Goal: Task Accomplishment & Management: Use online tool/utility

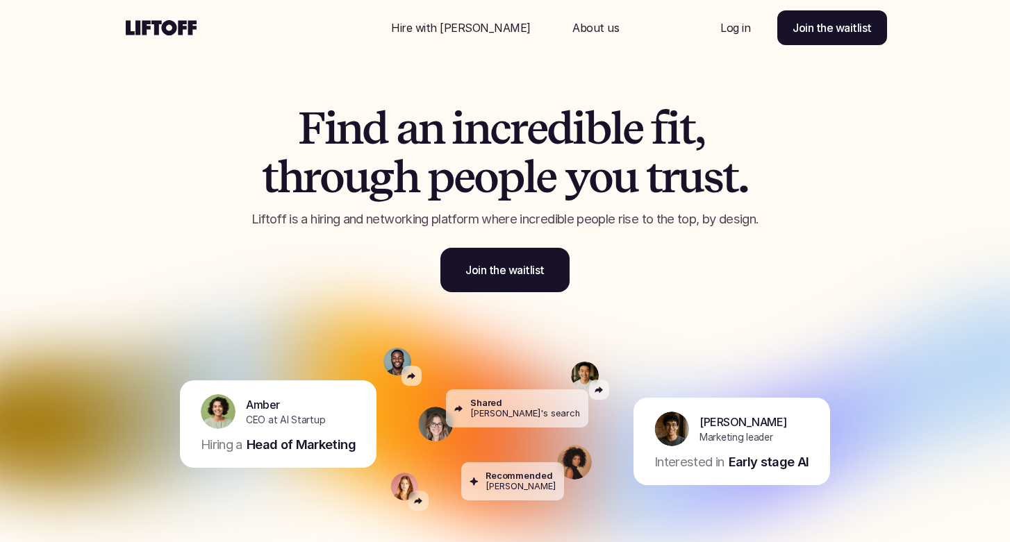
click at [742, 31] on p "Log in" at bounding box center [735, 27] width 30 height 17
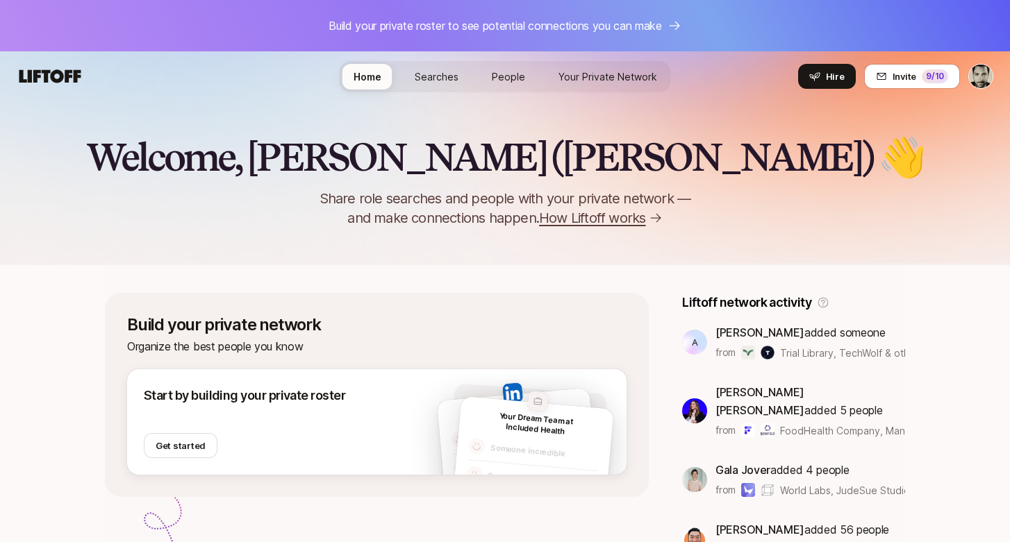
click at [415, 82] on link "Searches" at bounding box center [437, 77] width 66 height 26
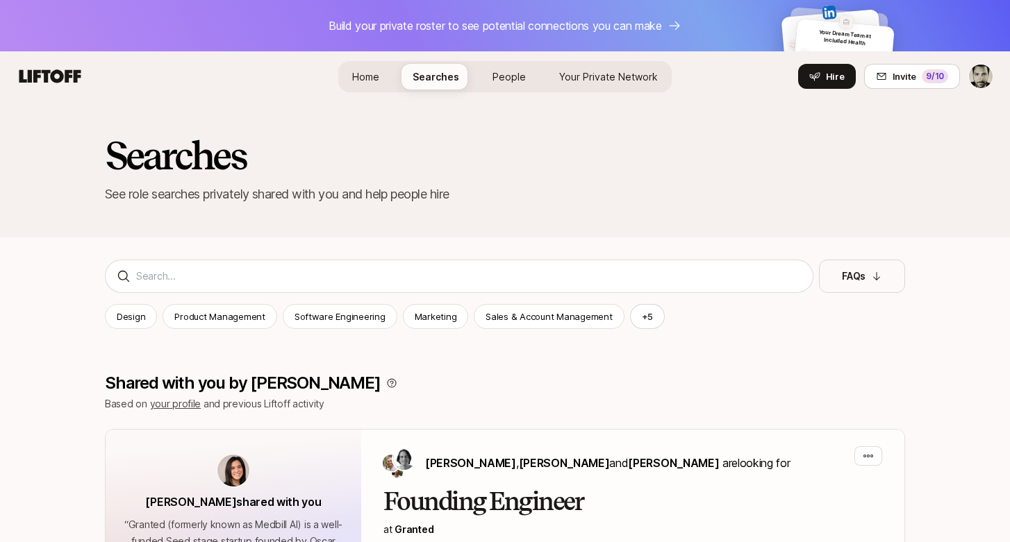
click at [973, 71] on html "Build your private roster to see potential connections you can make Your Dream …" at bounding box center [505, 271] width 1010 height 542
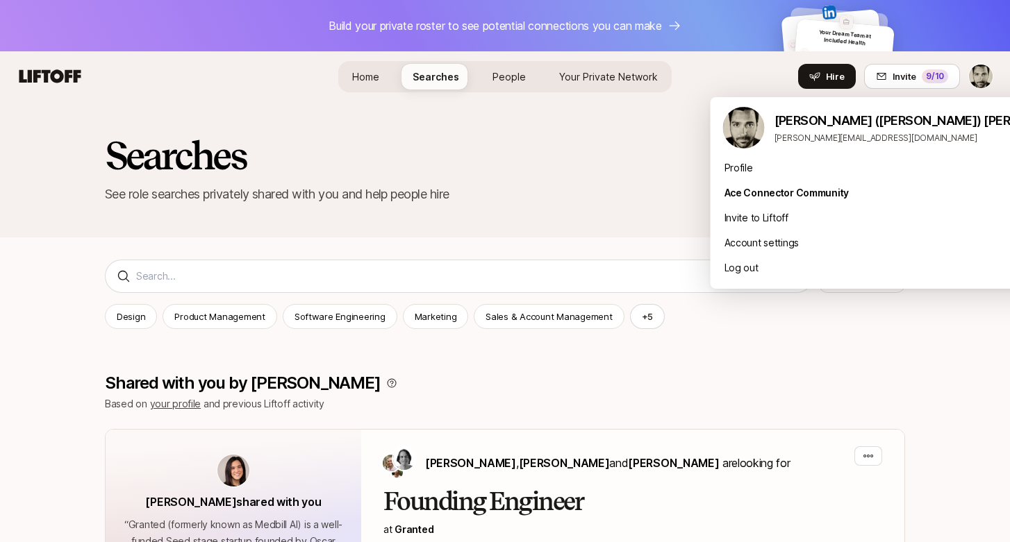
click at [659, 175] on html "Build your private roster to see potential connections you can make Your Dream …" at bounding box center [505, 271] width 1010 height 542
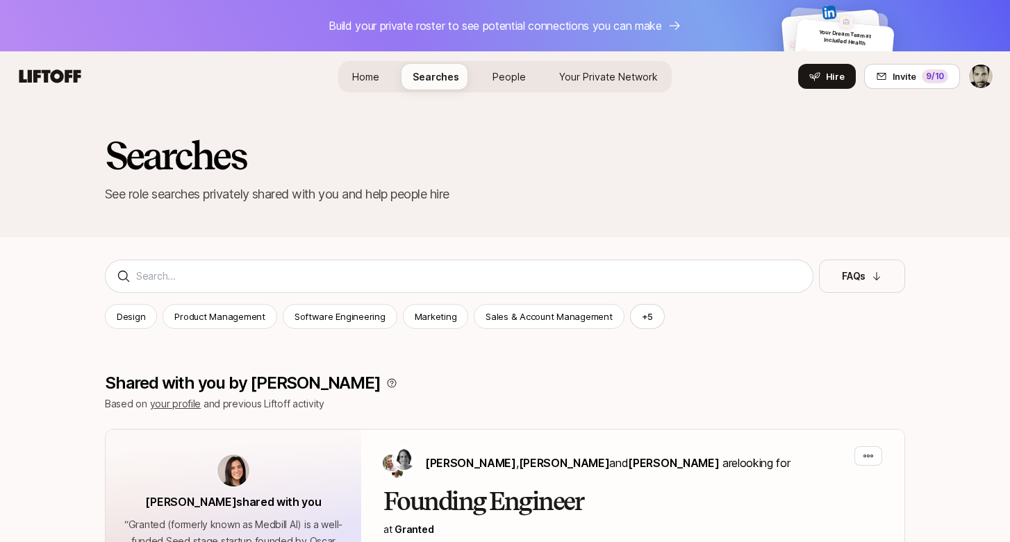
click at [369, 66] on link "Home" at bounding box center [365, 77] width 49 height 26
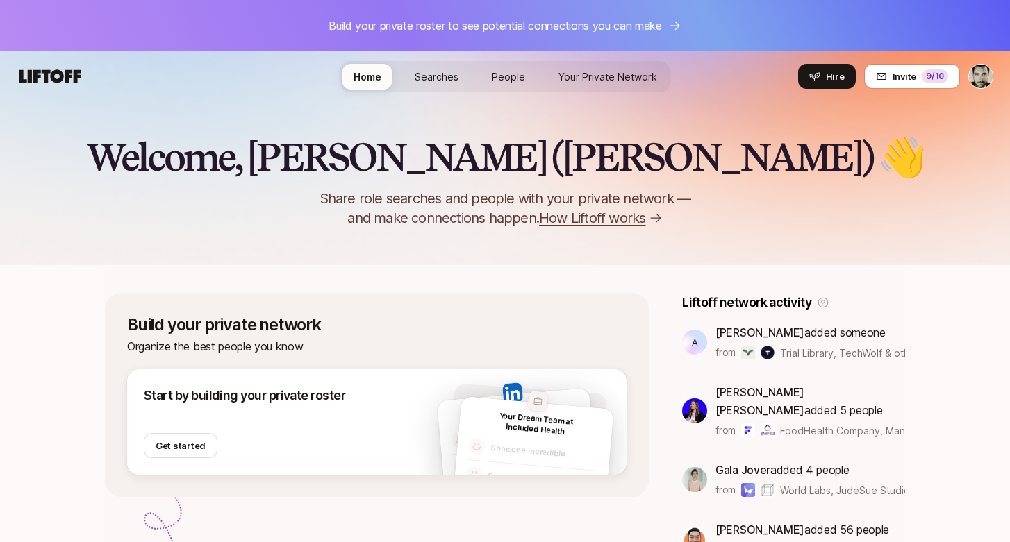
click at [431, 67] on link "Searches" at bounding box center [437, 77] width 66 height 26
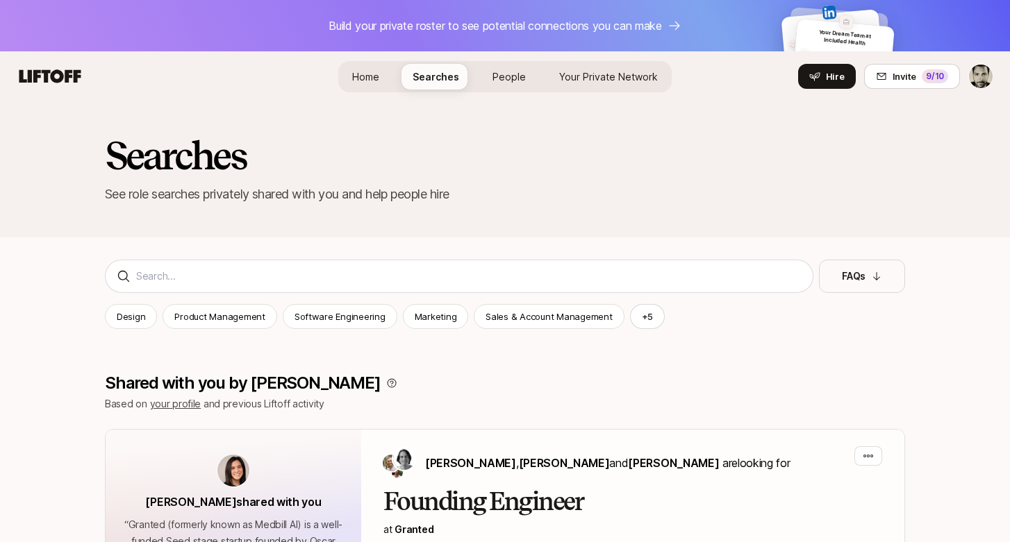
click at [510, 76] on span "People" at bounding box center [508, 76] width 33 height 15
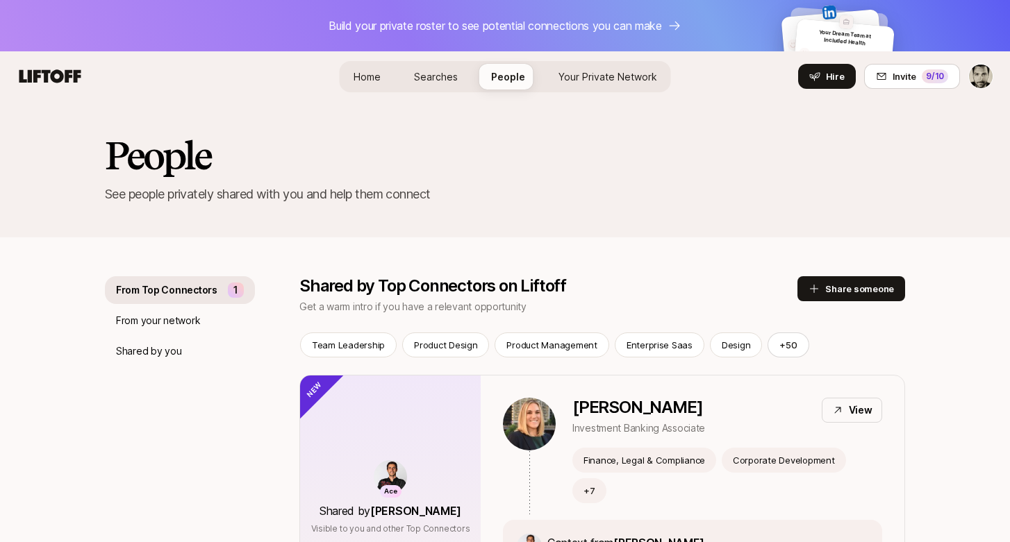
click at [367, 74] on span "Home" at bounding box center [367, 76] width 27 height 15
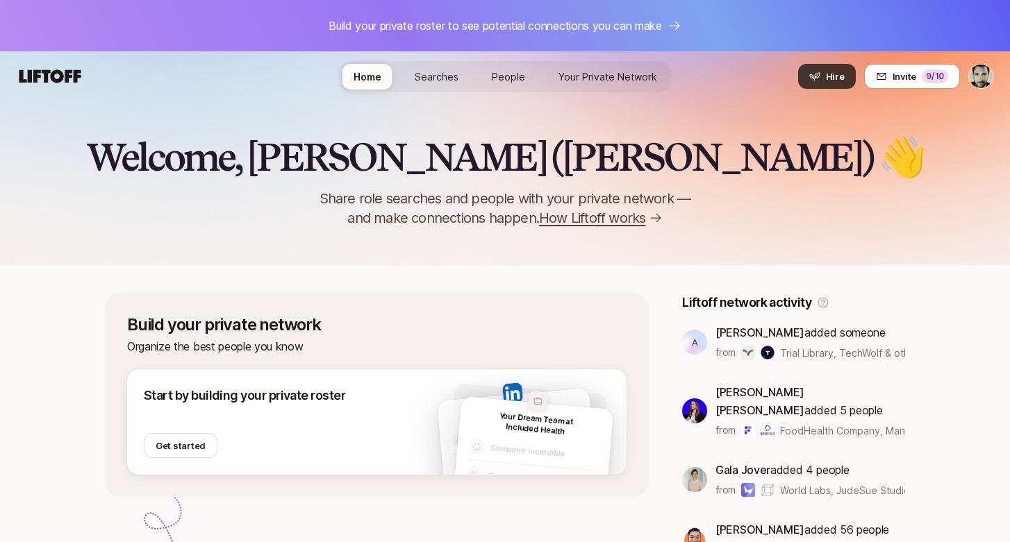
click at [830, 81] on span "Hire" at bounding box center [835, 76] width 19 height 14
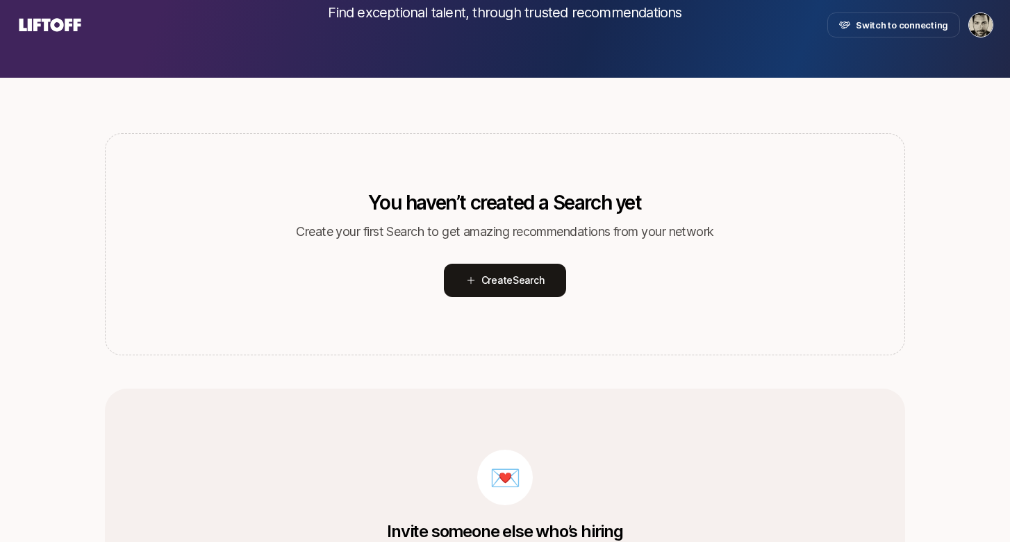
scroll to position [161, 0]
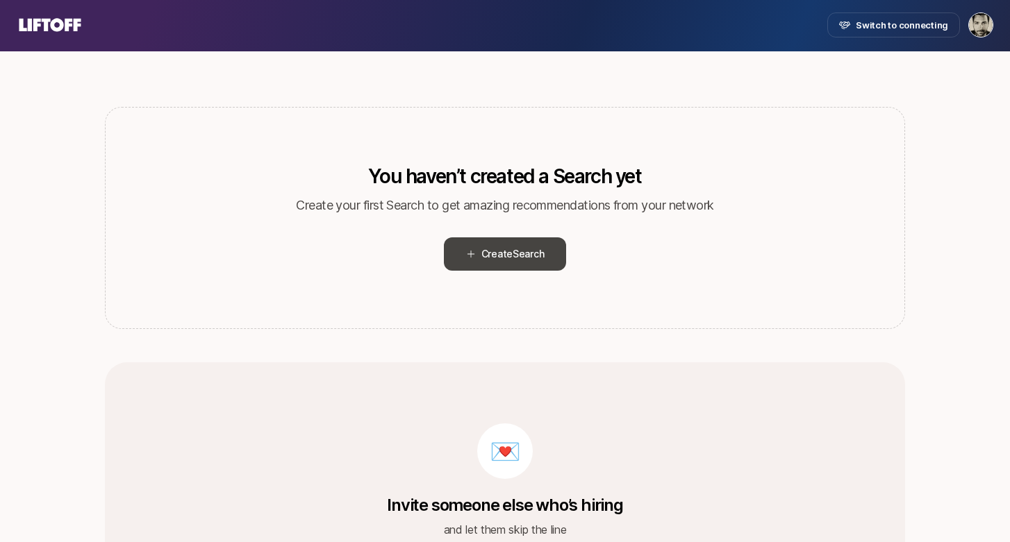
click at [529, 259] on span "Search" at bounding box center [528, 254] width 31 height 12
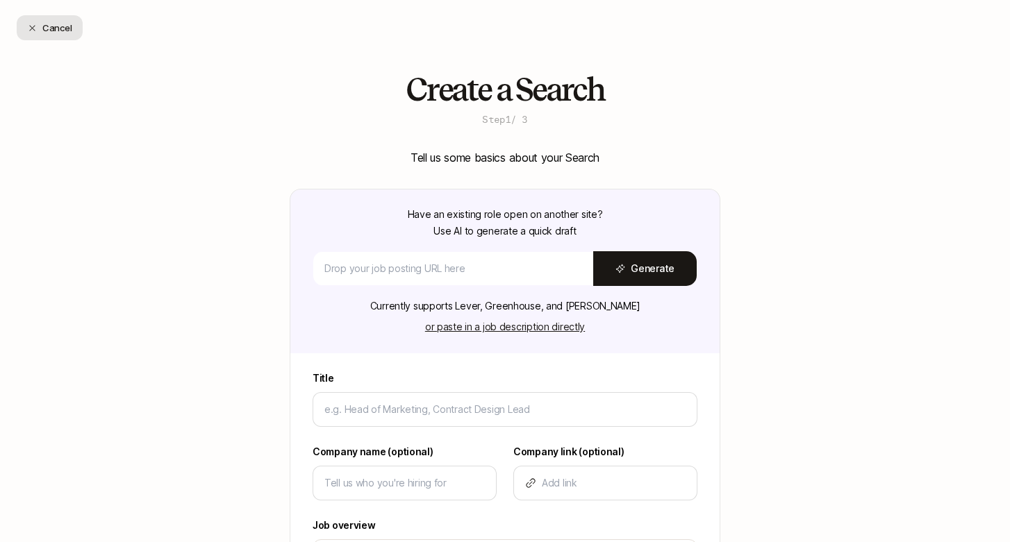
click at [38, 28] on button "Cancel" at bounding box center [50, 27] width 66 height 25
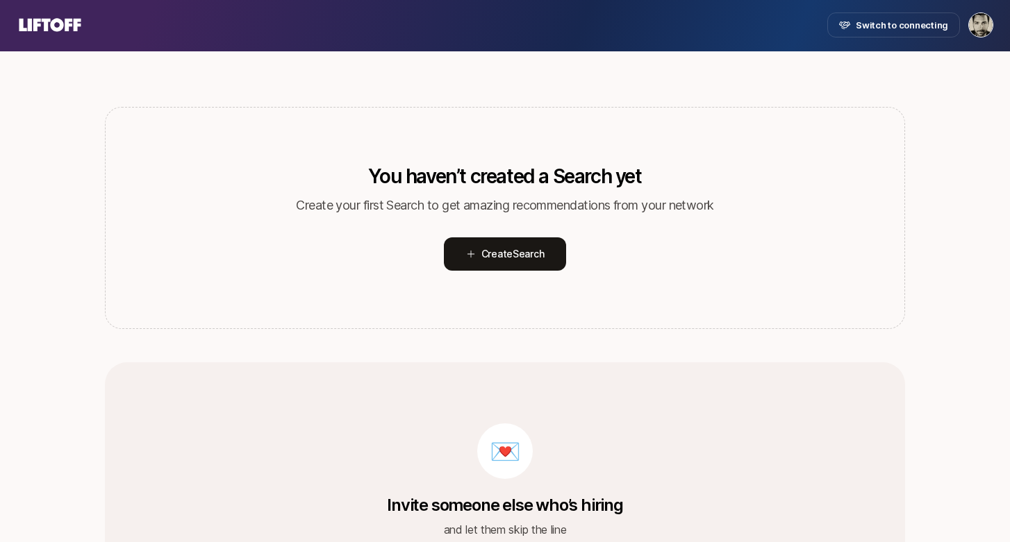
click at [57, 33] on icon at bounding box center [50, 24] width 67 height 19
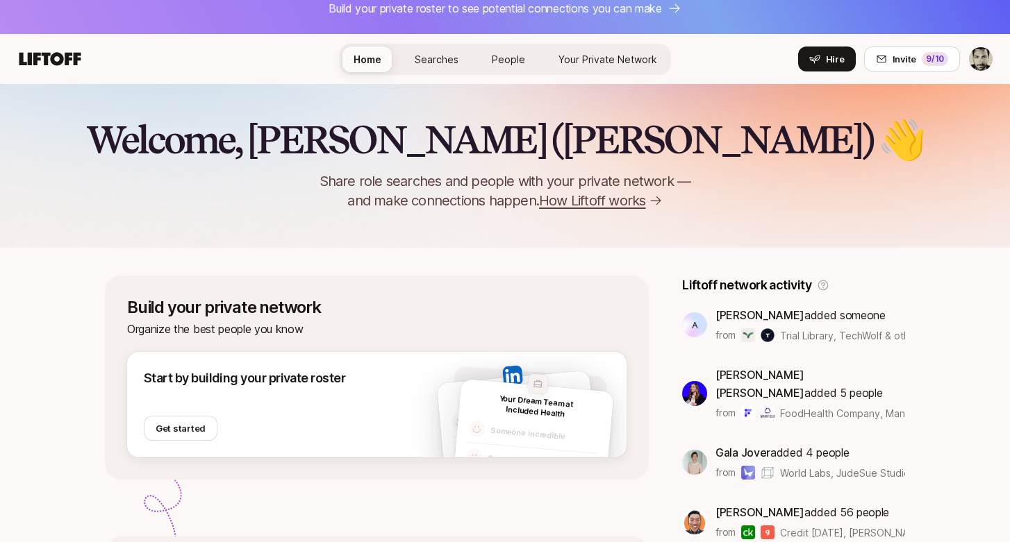
scroll to position [33, 0]
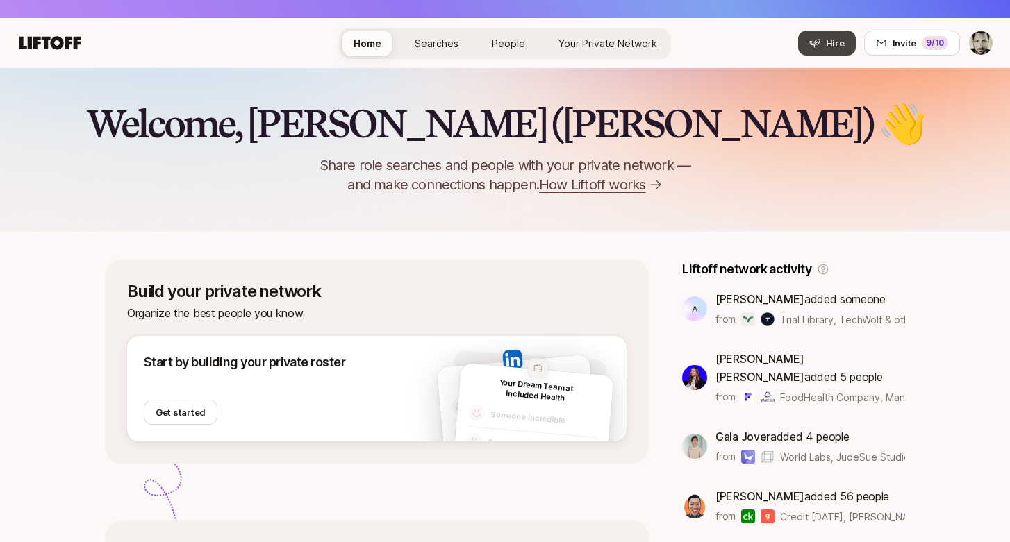
click at [833, 41] on span "Hire" at bounding box center [835, 43] width 19 height 14
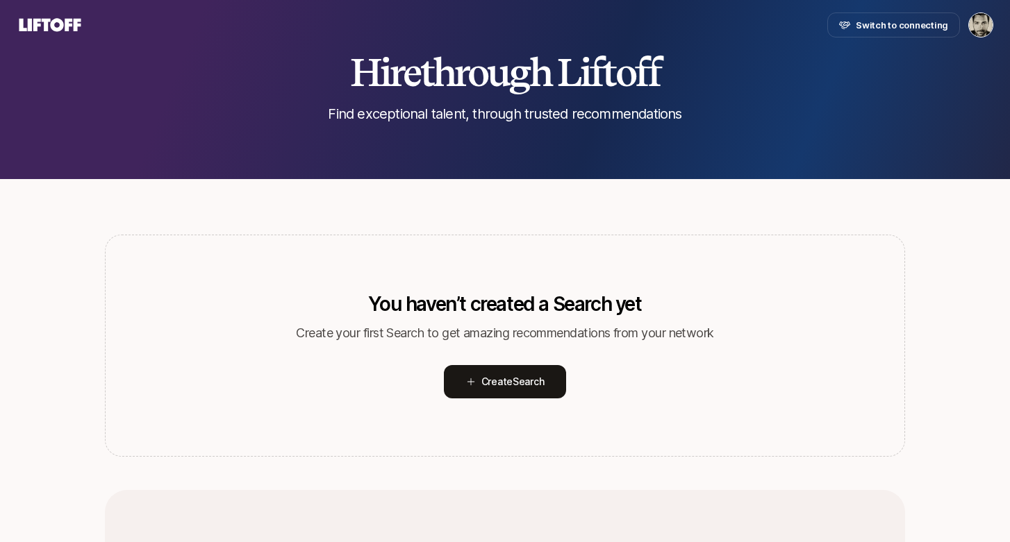
scroll to position [161, 0]
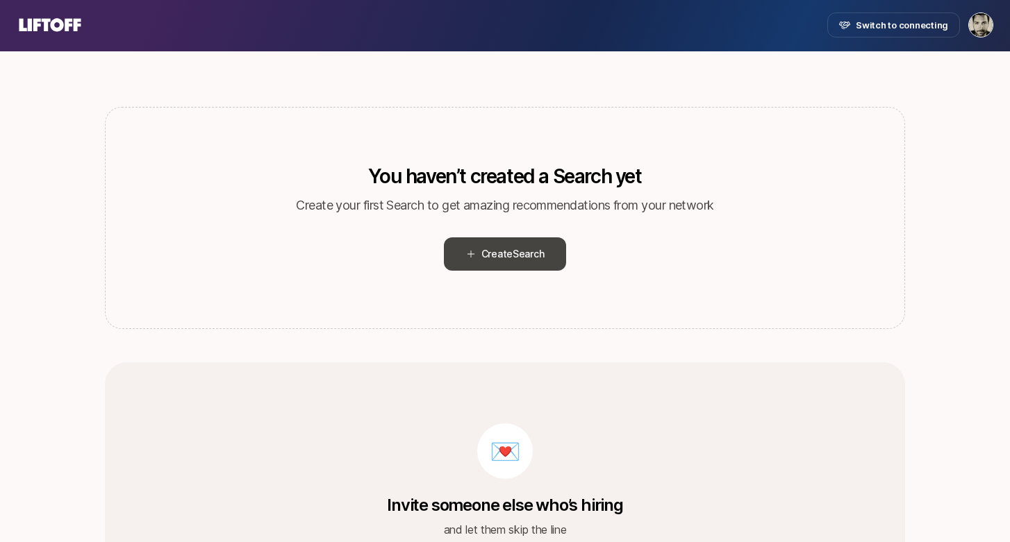
click at [513, 246] on span "Create Search" at bounding box center [512, 254] width 63 height 17
type textarea "x"
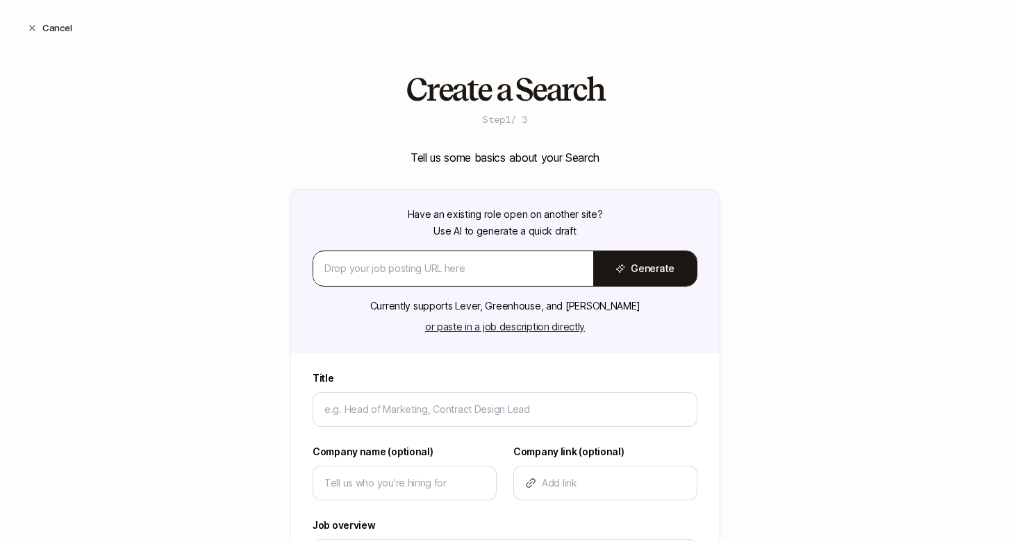
click at [415, 257] on div at bounding box center [453, 268] width 280 height 33
click at [483, 279] on div at bounding box center [453, 268] width 280 height 33
click at [475, 265] on input at bounding box center [453, 268] width 258 height 17
paste input "[URL][DOMAIN_NAME]"
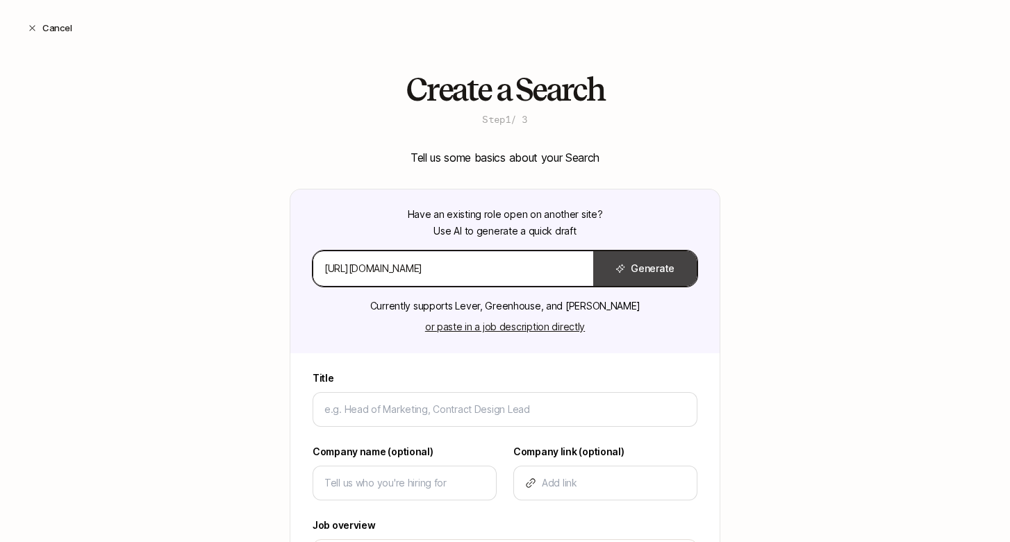
type input "[URL][DOMAIN_NAME]"
click at [625, 267] on icon at bounding box center [620, 268] width 9 height 9
click at [514, 272] on input "[URL][DOMAIN_NAME]" at bounding box center [453, 268] width 258 height 17
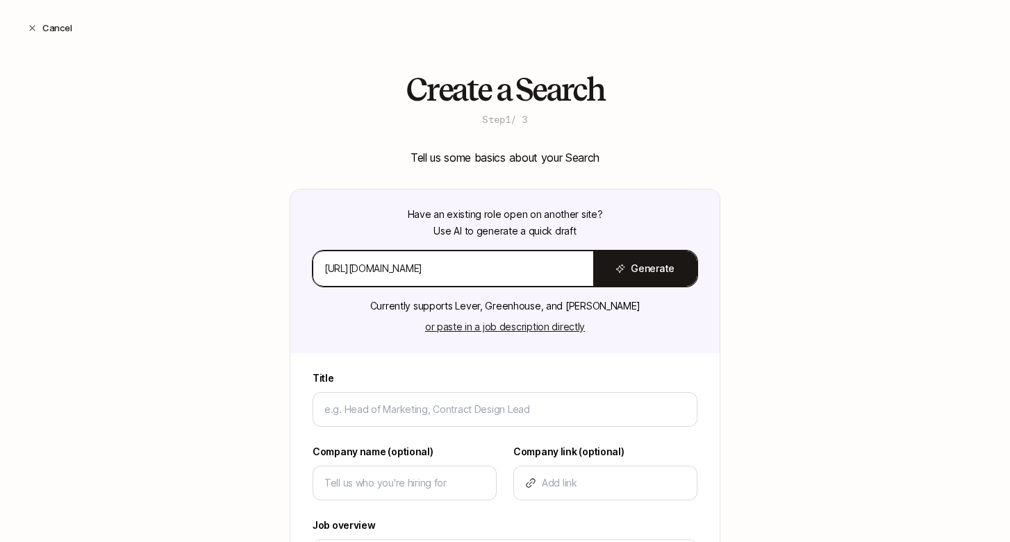
click at [514, 272] on input "[URL][DOMAIN_NAME]" at bounding box center [453, 268] width 258 height 17
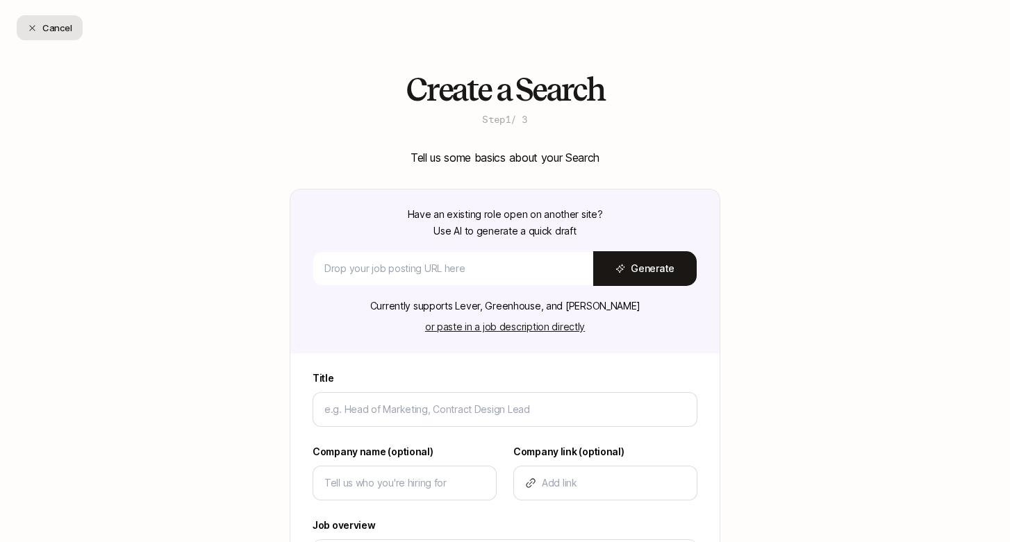
click at [42, 26] on button "Cancel" at bounding box center [50, 27] width 66 height 25
type textarea "x"
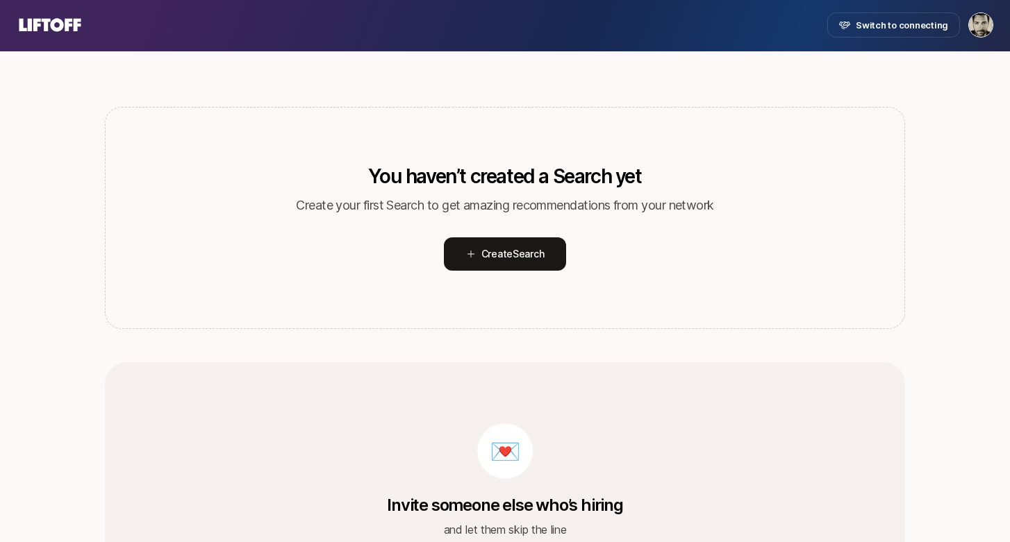
click at [35, 29] on icon at bounding box center [50, 24] width 62 height 13
